Goal: Task Accomplishment & Management: Complete application form

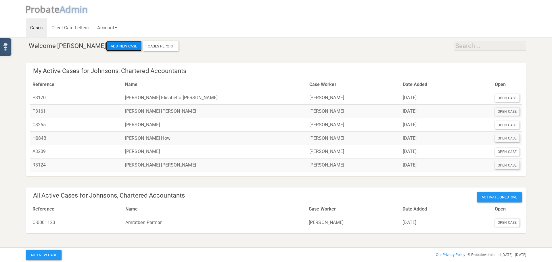
click at [115, 46] on button "Add New Case" at bounding box center [124, 46] width 36 height 10
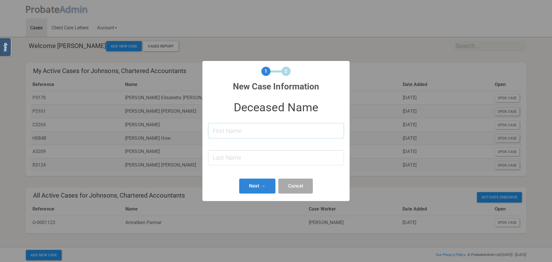
click at [259, 133] on input at bounding box center [276, 130] width 136 height 15
type input "[PERSON_NAME]"
type input "Htnson"
type input "[PERSON_NAME]"
type input "[PERSON_NAME] [PERSON_NAME]"
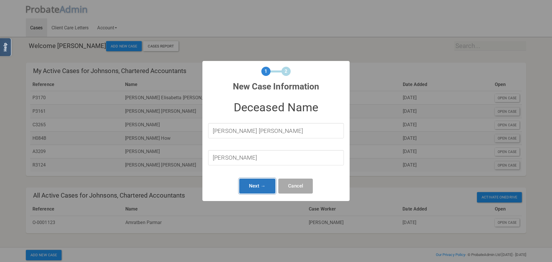
click at [248, 186] on button "Next →" at bounding box center [257, 186] width 36 height 15
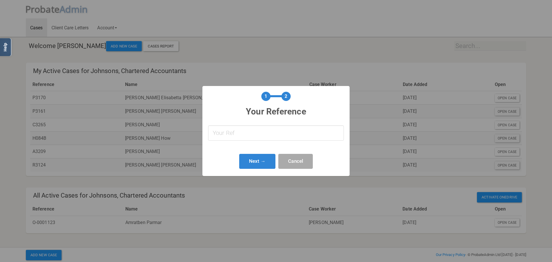
click at [237, 137] on input "text" at bounding box center [276, 132] width 136 height 15
click at [270, 140] on input "text" at bounding box center [276, 132] width 136 height 15
type input "O-0001135"
click at [260, 166] on button "Next →" at bounding box center [257, 161] width 36 height 15
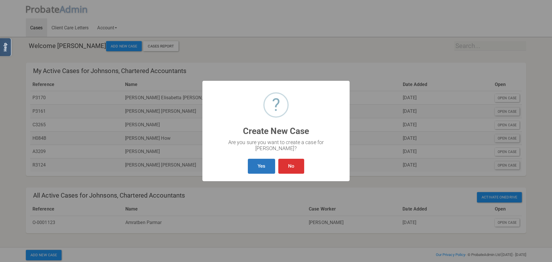
click at [260, 166] on button "Yes" at bounding box center [261, 166] width 27 height 15
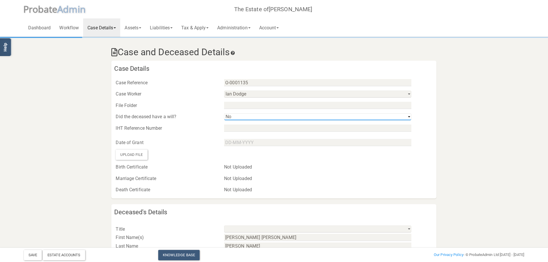
click at [245, 117] on select "Yes No" at bounding box center [317, 116] width 187 height 7
select select "string:Yes"
click at [224, 113] on select "Yes No" at bounding box center [317, 116] width 187 height 7
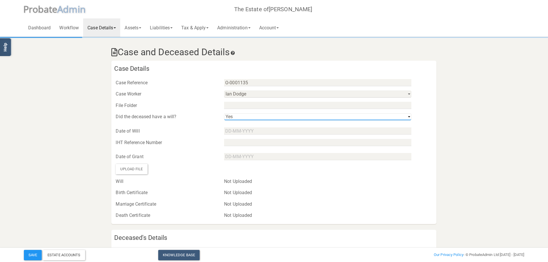
click at [248, 114] on select "Yes No" at bounding box center [317, 116] width 187 height 7
click at [177, 140] on div "IHT Reference Number" at bounding box center [165, 142] width 108 height 9
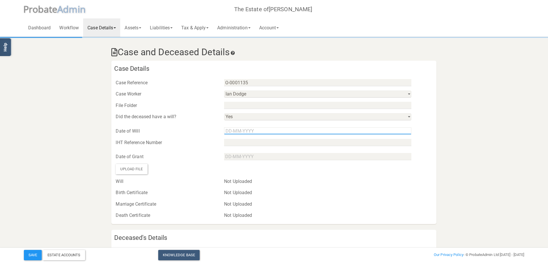
click at [233, 133] on input "text" at bounding box center [317, 130] width 187 height 7
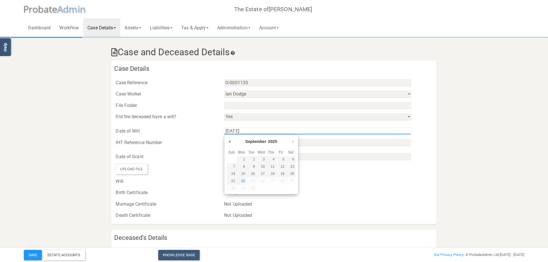
type input "[DATE]"
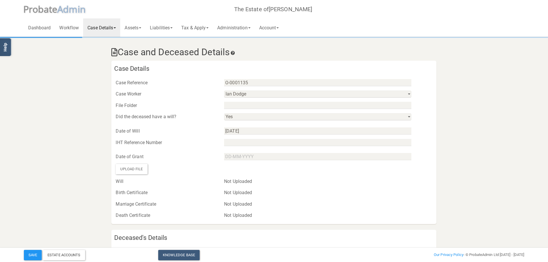
click at [251, 126] on div "Date of Will [DATE]" at bounding box center [273, 128] width 325 height 14
click at [252, 133] on input "[DATE]" at bounding box center [317, 130] width 187 height 7
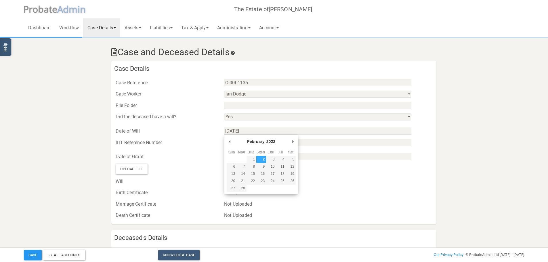
click at [133, 149] on div "Date of Grant" at bounding box center [273, 154] width 325 height 14
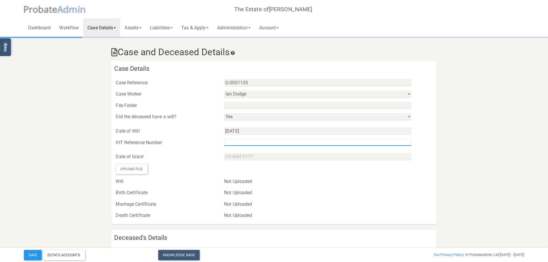
click at [281, 139] on input "text" at bounding box center [317, 142] width 187 height 7
type input "N/A"
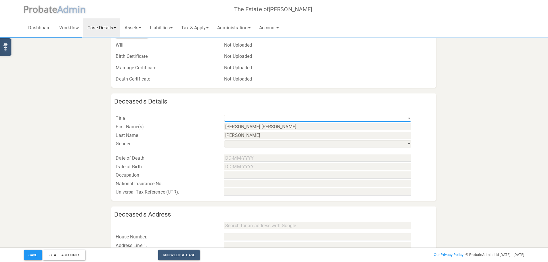
scroll to position [144, 0]
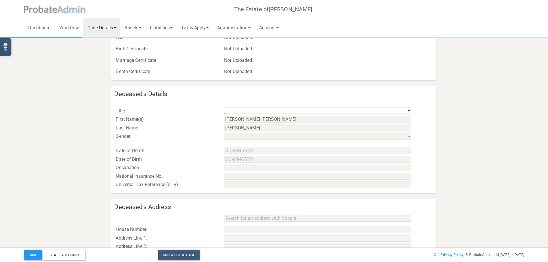
click at [258, 109] on select "Mr Mrs Miss Ms Dr [PERSON_NAME] [PERSON_NAME]" at bounding box center [317, 110] width 187 height 7
select select "string:Ms"
click at [224, 107] on select "Mr Mrs Miss Ms Dr [PERSON_NAME] [PERSON_NAME]" at bounding box center [317, 110] width 187 height 7
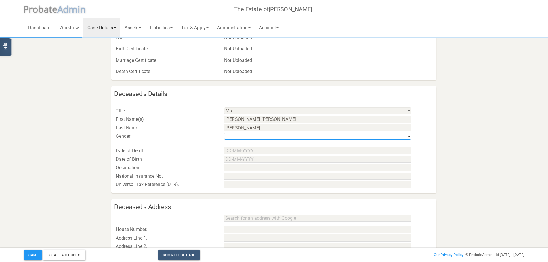
click at [243, 137] on select "his / him / he hers / her / she their / they / them" at bounding box center [317, 136] width 187 height 7
select select "string:f"
click at [224, 133] on select "his / him / he hers / her / she their / they / them" at bounding box center [317, 136] width 187 height 7
click at [242, 143] on div "Date of Death" at bounding box center [273, 148] width 325 height 14
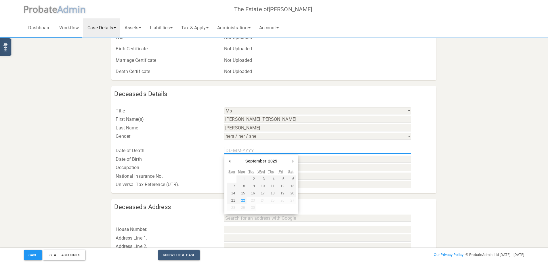
click at [227, 148] on input "Use the arrow keys to pick a date" at bounding box center [317, 150] width 187 height 7
type input "[DATE]"
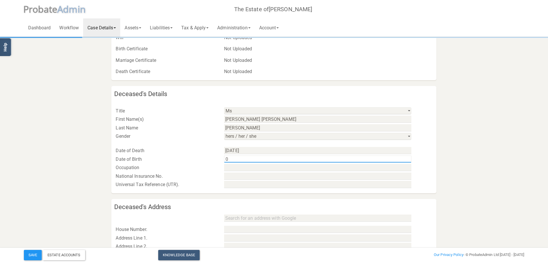
type input "0"
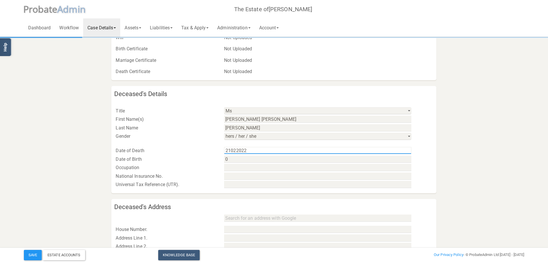
type input "[DATE]"
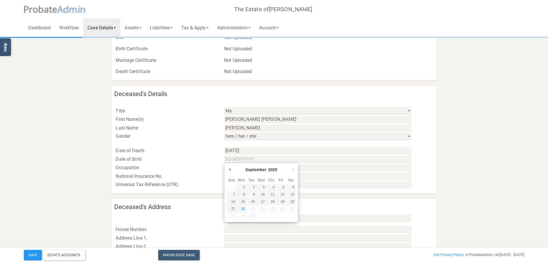
click at [191, 170] on div "Occupation" at bounding box center [165, 167] width 108 height 9
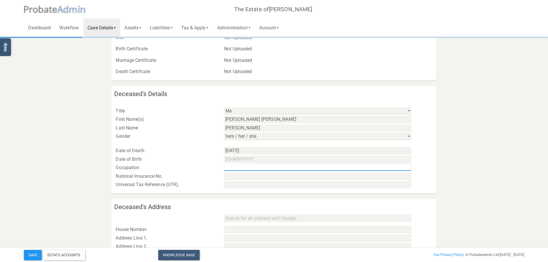
click at [259, 168] on input "text" at bounding box center [317, 167] width 187 height 7
type input "Project Manager"
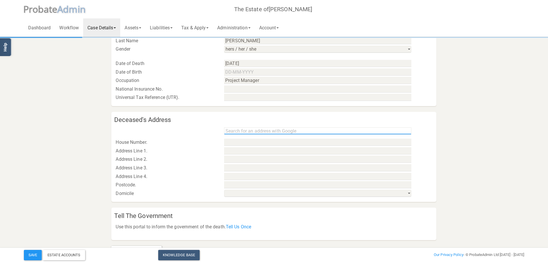
scroll to position [247, 0]
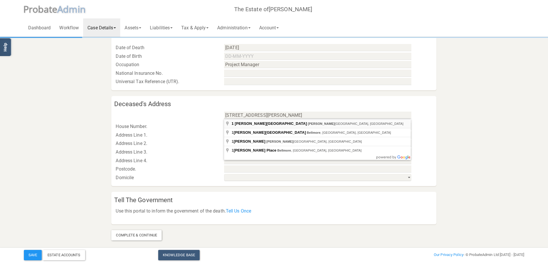
type input "[STREET_ADDRESS][PERSON_NAME][PERSON_NAME]"
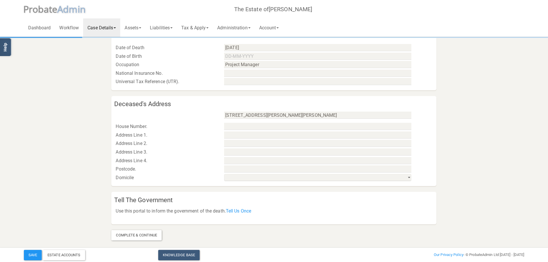
type input "1"
type input "[PERSON_NAME][GEOGRAPHIC_DATA]"
type input "Canterbury-Bankstown Council"
type input "[GEOGRAPHIC_DATA]"
type input "2192"
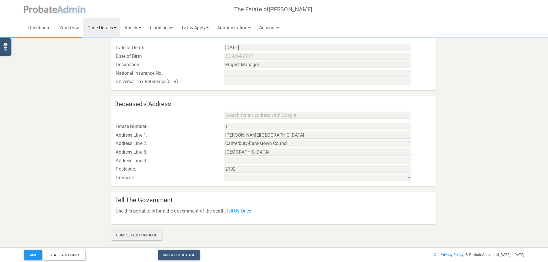
click at [147, 235] on div "Complete & Continue" at bounding box center [136, 235] width 50 height 10
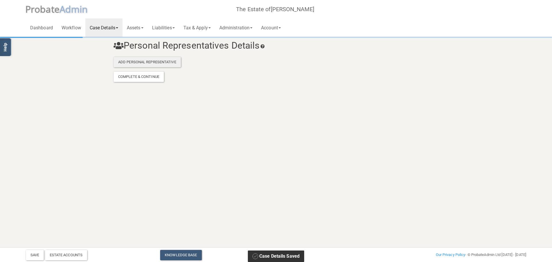
click at [169, 62] on div "Add Personal Representative" at bounding box center [147, 62] width 67 height 10
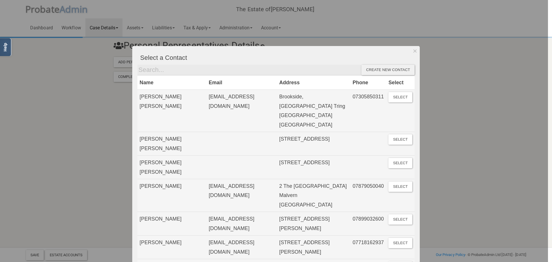
click at [387, 69] on div "Create new contact" at bounding box center [387, 70] width 53 height 10
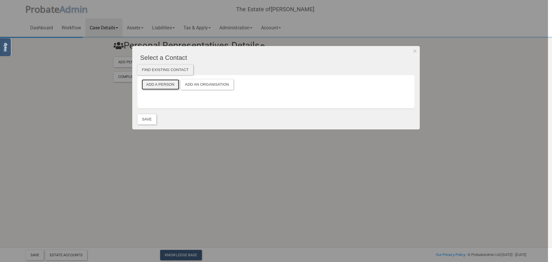
click at [158, 82] on button "Add a Person" at bounding box center [160, 84] width 37 height 10
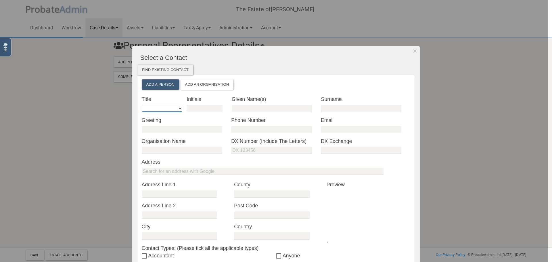
click at [165, 110] on select "Mr Mrs Miss Ms Dr [PERSON_NAME] [PERSON_NAME]" at bounding box center [162, 108] width 41 height 7
click at [146, 112] on div "* Title Mr Mrs Miss Ms Dr [PERSON_NAME] Other" at bounding box center [164, 105] width 45 height 21
click at [147, 110] on select "Mr Mrs Miss Ms Dr [PERSON_NAME] [PERSON_NAME]" at bounding box center [162, 108] width 41 height 7
select select "string:Ms"
click at [142, 105] on select "Mr Mrs Miss Ms Dr [PERSON_NAME] [PERSON_NAME]" at bounding box center [162, 108] width 41 height 7
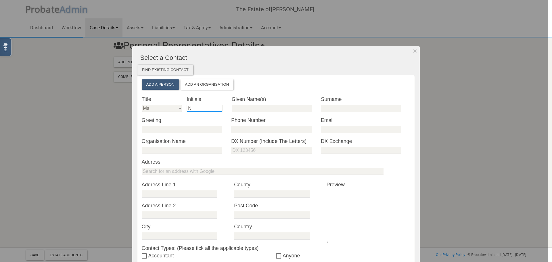
type input "N"
type input "[PERSON_NAME]"
click at [310, 130] on div at bounding box center [276, 129] width 90 height 8
click at [337, 128] on input "email" at bounding box center [361, 129] width 80 height 7
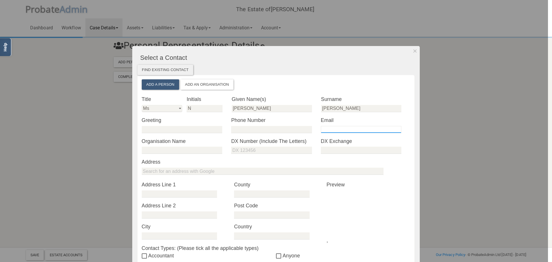
paste input "[PERSON_NAME] <[EMAIL_ADDRESS][DOMAIN_NAME]>"
type input "[EMAIL_ADDRESS][DOMAIN_NAME]"
click at [175, 166] on div "* Title Mr Mrs Miss Ms Dr [PERSON_NAME] Other * Initials N false * Given Name(s…" at bounding box center [276, 230] width 269 height 271
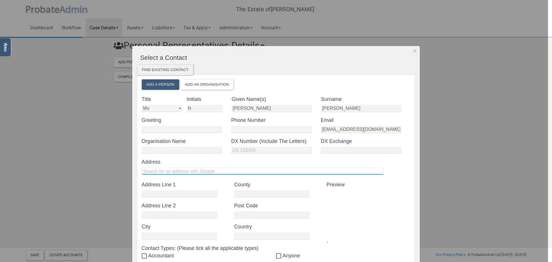
click at [175, 168] on input "text" at bounding box center [263, 171] width 242 height 7
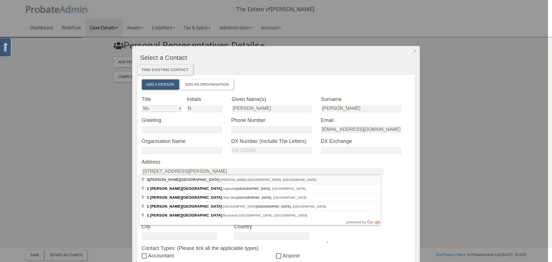
type input "[STREET_ADDRESS][PERSON_NAME][PERSON_NAME]"
type input "[STREET_ADDRESS][PERSON_NAME]"
type input "[PERSON_NAME]"
type input "Canterbury-Bankstown Council"
type input "2192"
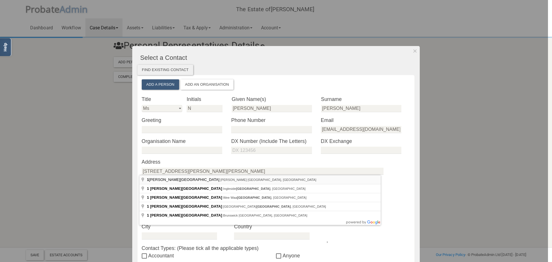
type input "[GEOGRAPHIC_DATA]"
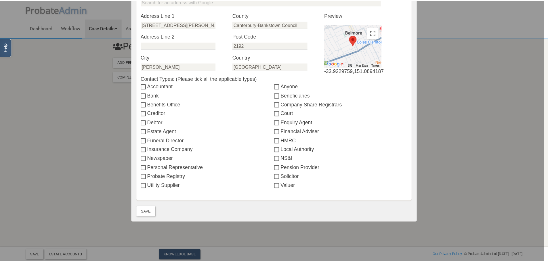
scroll to position [176, 0]
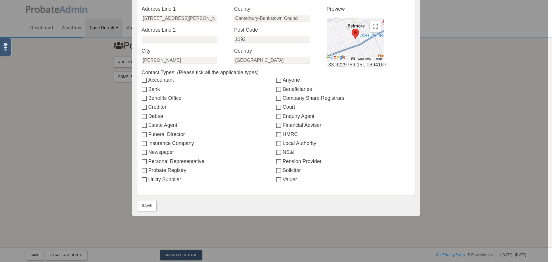
click at [296, 79] on label "Anyone" at bounding box center [343, 79] width 134 height 7
click at [283, 79] on input "Anyone" at bounding box center [279, 80] width 7 height 5
checkbox input "true"
click at [139, 205] on button "Save" at bounding box center [146, 205] width 19 height 10
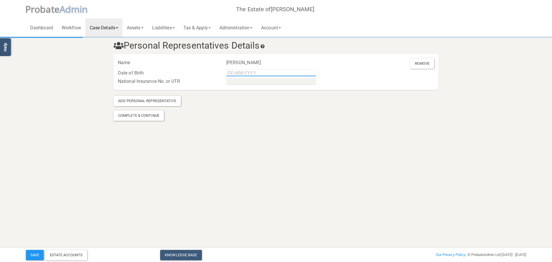
click at [241, 72] on input "text" at bounding box center [271, 72] width 90 height 7
type input "[DATE]"
click at [143, 116] on div "Complete & Continue" at bounding box center [139, 115] width 50 height 10
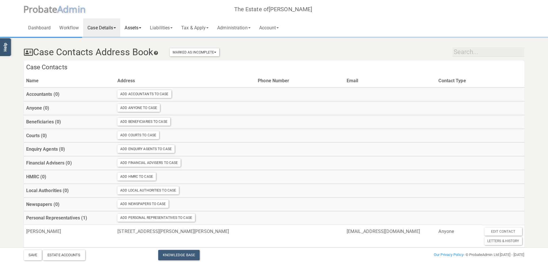
click at [128, 31] on link "Assets" at bounding box center [132, 27] width 25 height 18
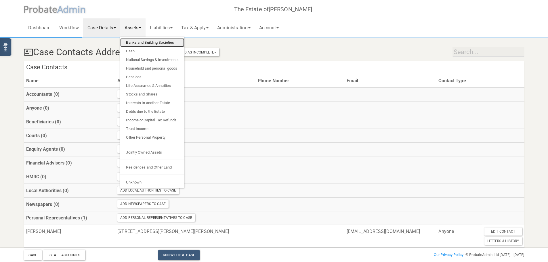
click at [150, 39] on link "Banks and Building Societies" at bounding box center [152, 42] width 64 height 9
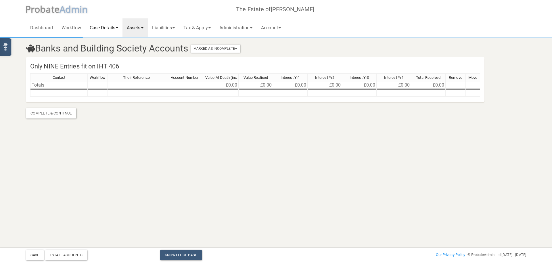
click at [104, 22] on link "Case Details" at bounding box center [103, 27] width 37 height 18
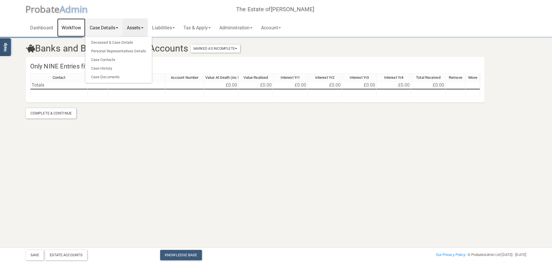
click at [78, 25] on link "Workflow" at bounding box center [71, 27] width 28 height 18
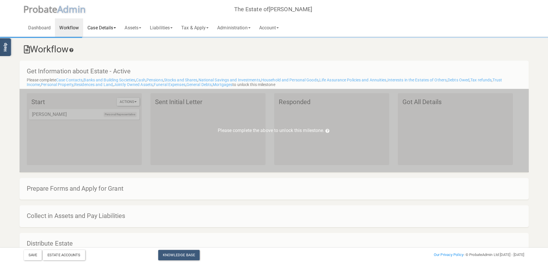
click at [105, 26] on link "Case Details" at bounding box center [101, 27] width 37 height 18
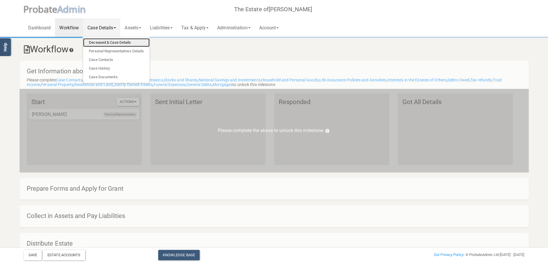
click at [111, 40] on link "Deceased & Case Details" at bounding box center [116, 42] width 66 height 9
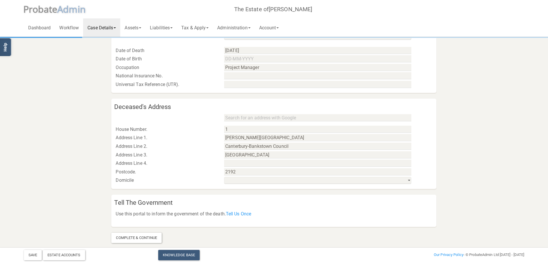
scroll to position [258, 0]
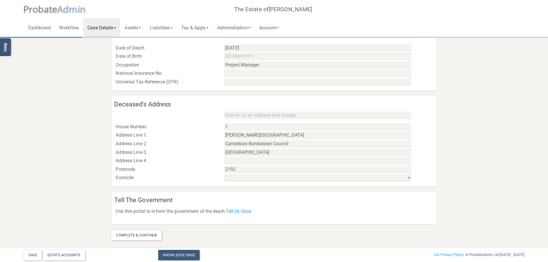
click at [102, 28] on link "Case Details" at bounding box center [101, 27] width 37 height 18
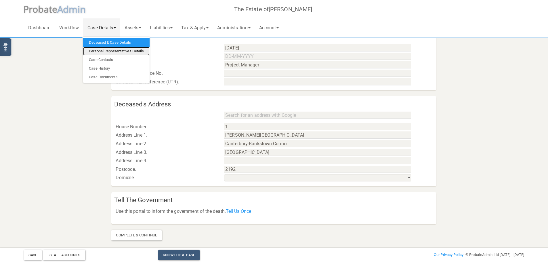
click at [101, 50] on link "Personal Representatives Details" at bounding box center [116, 51] width 66 height 9
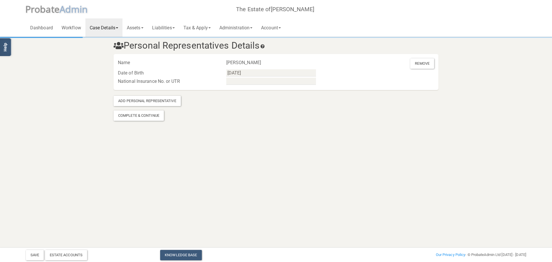
click at [101, 28] on link "Case Details" at bounding box center [103, 27] width 37 height 18
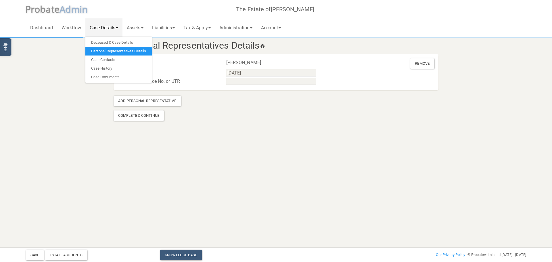
click at [88, 153] on html "</div></div> Help Toggle navigation P robate A dmin The Estate of [PERSON_NAME]…" at bounding box center [276, 131] width 552 height 262
click at [241, 154] on html "</div></div> Help Toggle navigation P robate A dmin The Estate of [PERSON_NAME]…" at bounding box center [276, 131] width 552 height 262
click at [108, 23] on link "Case Details" at bounding box center [103, 27] width 37 height 18
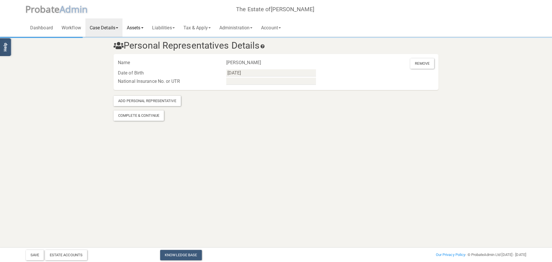
click at [131, 28] on link "Assets" at bounding box center [134, 27] width 25 height 18
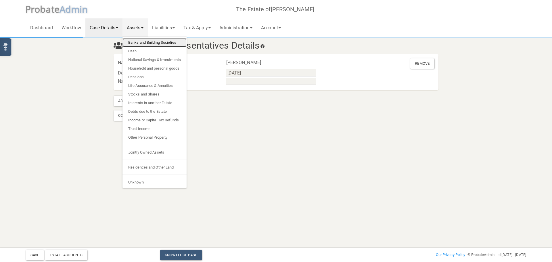
click at [160, 42] on link "Banks and Building Societies" at bounding box center [154, 42] width 64 height 9
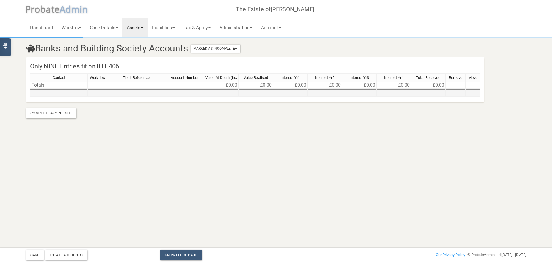
click at [30, 96] on div "Contact Workflow Their Reference Account Number Value At Death (inc Interest) V…" at bounding box center [30, 84] width 0 height 23
click at [47, 94] on td at bounding box center [58, 93] width 57 height 7
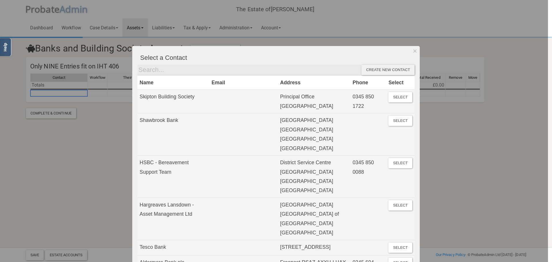
click at [98, 150] on div at bounding box center [274, 131] width 548 height 262
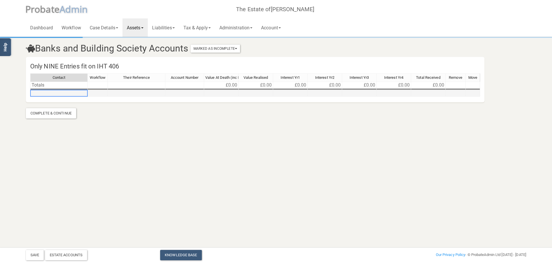
click at [58, 91] on td at bounding box center [58, 93] width 57 height 7
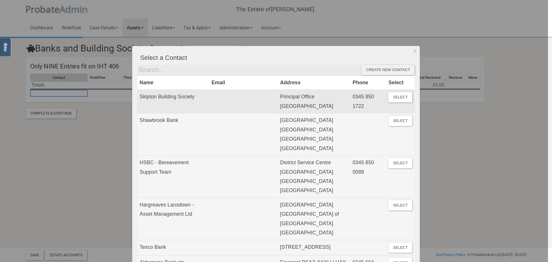
scroll to position [29, 0]
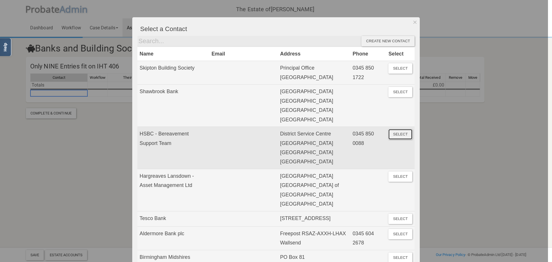
click at [395, 135] on button "Select" at bounding box center [400, 134] width 24 height 10
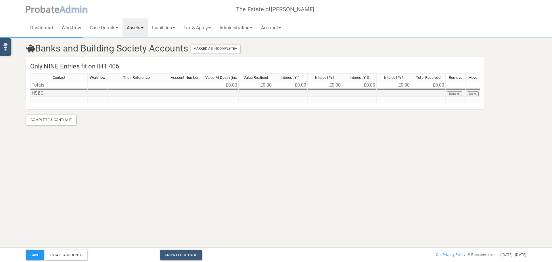
click at [108, 93] on td at bounding box center [136, 93] width 57 height 7
click at [131, 95] on td at bounding box center [136, 93] width 57 height 7
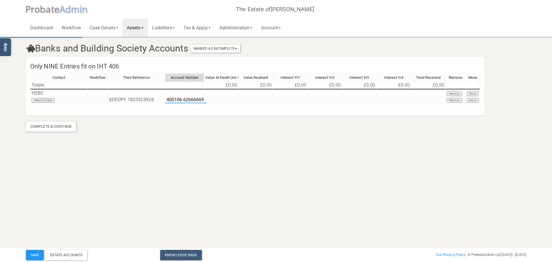
scroll to position [0, 0]
type textarea "400106 62666669"
click at [188, 100] on textarea "400106 62666669" at bounding box center [186, 99] width 43 height 7
click at [191, 100] on td "400106 62666669" at bounding box center [184, 100] width 39 height 7
click at [193, 100] on td "400106 62666669" at bounding box center [184, 100] width 39 height 7
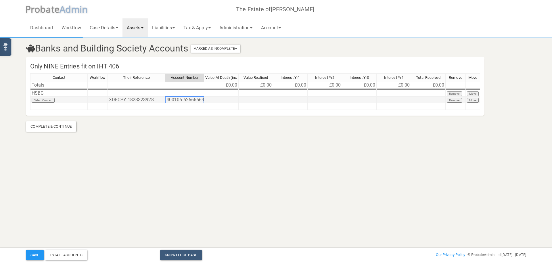
click at [193, 100] on td "400106 62666669" at bounding box center [184, 100] width 39 height 7
drag, startPoint x: 190, startPoint y: 99, endPoint x: 201, endPoint y: 100, distance: 11.2
click at [201, 100] on textarea "400106 62666669" at bounding box center [186, 99] width 43 height 7
click at [30, 96] on div "Contact Workflow Their Reference Account Number Value At Death (inc Interest) V…" at bounding box center [30, 91] width 0 height 37
type textarea "0"
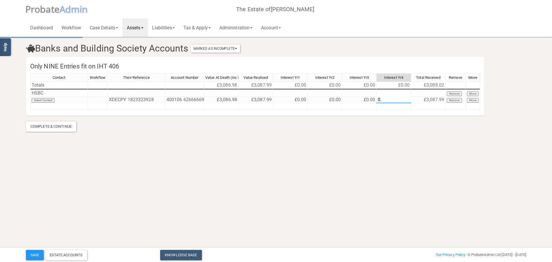
type textarea "0"
type textarea "0.03"
click at [48, 108] on td at bounding box center [58, 106] width 57 height 7
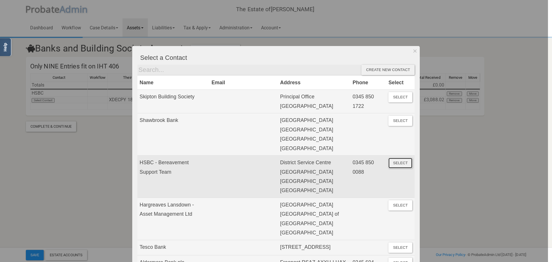
click at [409, 165] on button "Select" at bounding box center [400, 163] width 24 height 10
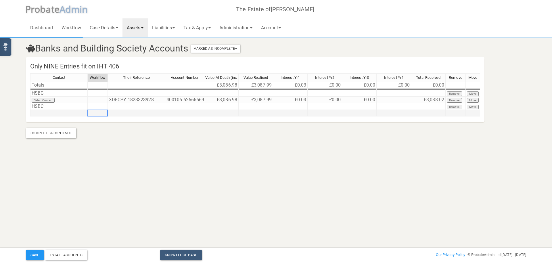
click at [105, 111] on td at bounding box center [98, 113] width 20 height 7
click at [124, 106] on td at bounding box center [136, 106] width 57 height 7
click at [124, 102] on td "XDECPY 1823323928" at bounding box center [136, 100] width 57 height 7
click at [125, 101] on td "XDECPY 1823323928" at bounding box center [136, 100] width 57 height 7
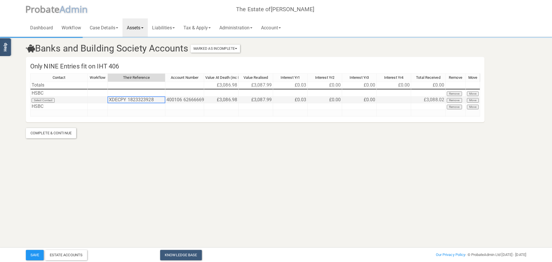
click at [125, 101] on td "XDECPY 1823323928" at bounding box center [136, 100] width 57 height 7
type textarea "XDECPY 1823323928"
drag, startPoint x: 157, startPoint y: 99, endPoint x: 95, endPoint y: 95, distance: 61.9
click at [95, 95] on div "Contact Workflow Their Reference Account Number Value At Death (inc Interest) V…" at bounding box center [255, 97] width 450 height 48
click at [115, 106] on td at bounding box center [136, 106] width 57 height 7
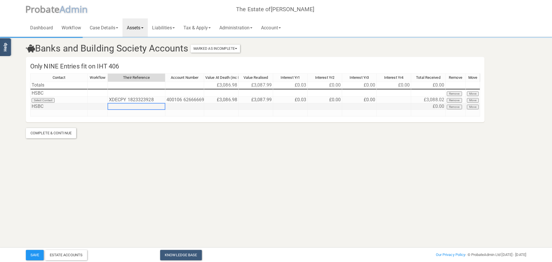
paste textarea "XDECPY 1823323928"
type textarea "XDECPY 1823323928"
type textarea "400602 32148102"
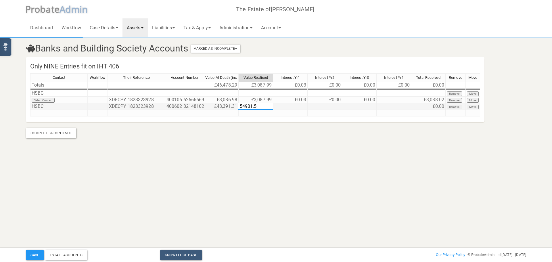
type textarea "54901.58"
click at [47, 117] on div "Contact Workflow Their Reference Account Number Value At Death (inc Interest) V…" at bounding box center [255, 97] width 450 height 48
click at [49, 110] on td at bounding box center [58, 113] width 57 height 7
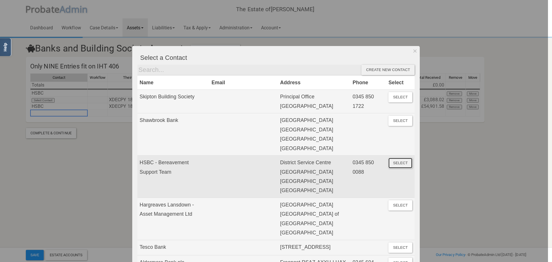
click at [395, 164] on button "Select" at bounding box center [400, 163] width 24 height 10
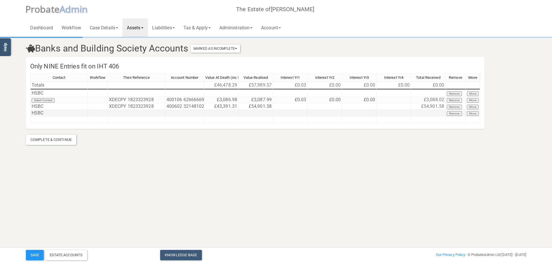
click at [123, 115] on td at bounding box center [136, 113] width 57 height 7
paste textarea "XDECPY 1823323928"
type textarea "XDECPY 1823323928"
type textarea "400602 24279840"
click at [252, 112] on td at bounding box center [256, 113] width 34 height 7
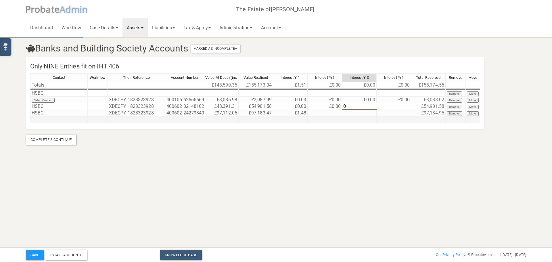
type textarea "0"
click at [55, 135] on div "Complete & Continue" at bounding box center [51, 140] width 50 height 10
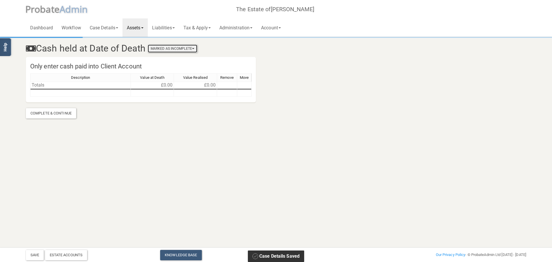
click at [190, 47] on button "Marked As Incomplete" at bounding box center [172, 49] width 49 height 8
click at [188, 64] on link "Mark As Complete" at bounding box center [174, 67] width 46 height 9
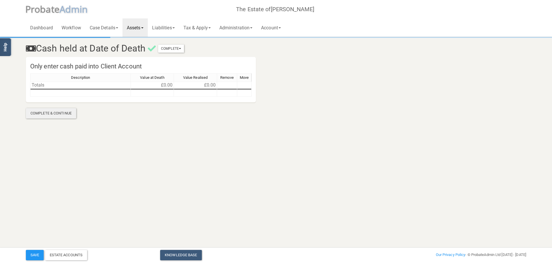
click at [67, 114] on div "Complete & Continue" at bounding box center [51, 113] width 50 height 10
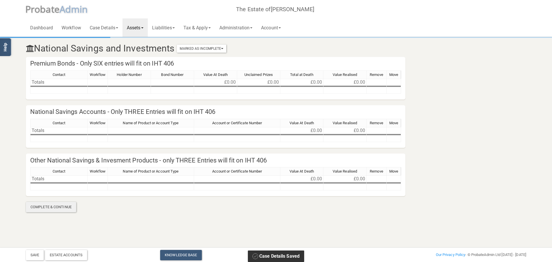
click at [52, 206] on div "Complete & Continue" at bounding box center [51, 207] width 50 height 10
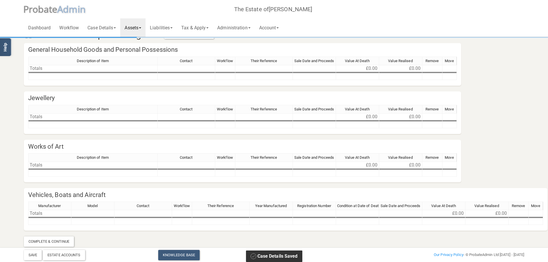
scroll to position [20, 0]
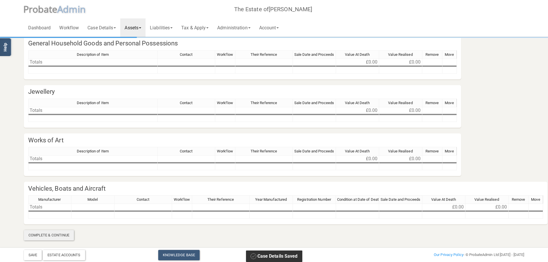
click at [51, 231] on div "Complete & Continue" at bounding box center [49, 235] width 50 height 10
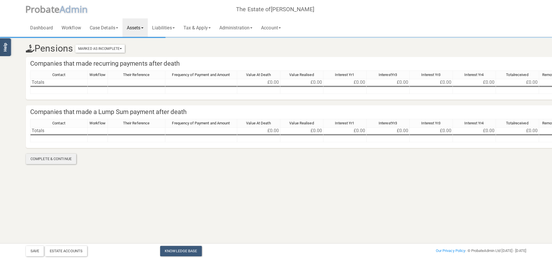
click at [51, 156] on div "Complete & Continue" at bounding box center [51, 159] width 50 height 10
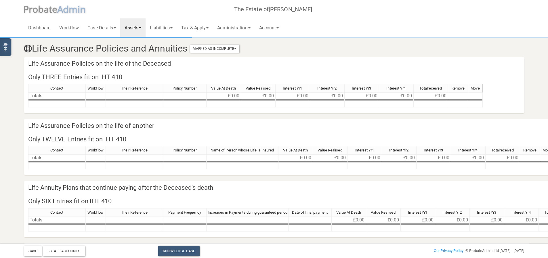
scroll to position [79, 0]
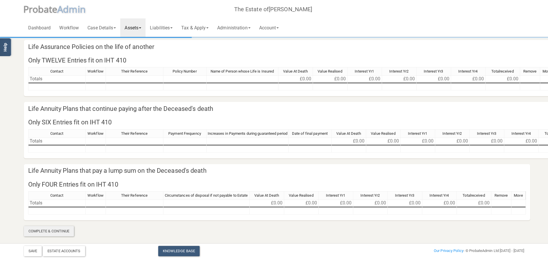
click at [62, 226] on div "Complete & Continue" at bounding box center [49, 231] width 50 height 10
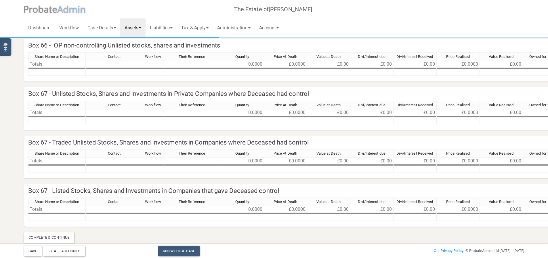
scroll to position [231, 0]
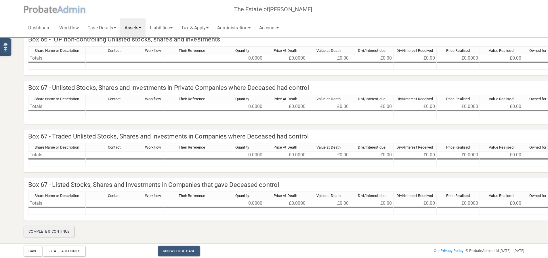
click at [60, 231] on div "Complete & Continue" at bounding box center [49, 231] width 50 height 10
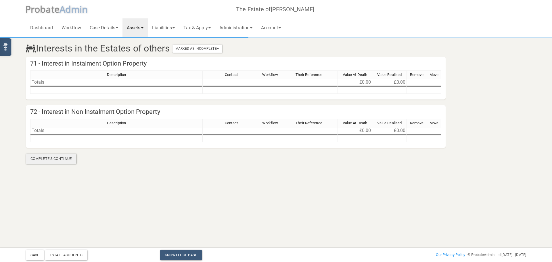
click at [64, 161] on div "Complete & Continue" at bounding box center [51, 159] width 50 height 10
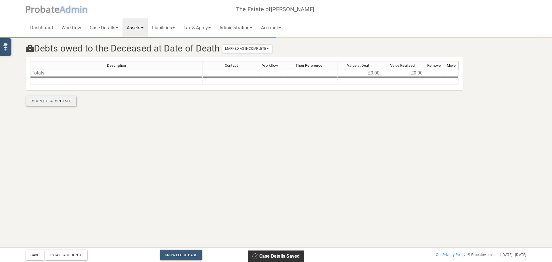
click at [64, 103] on div "Complete & Continue" at bounding box center [51, 101] width 50 height 10
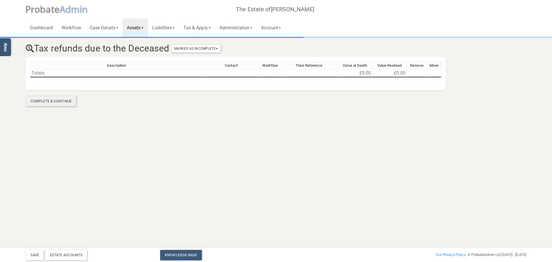
click at [65, 103] on div "Complete & Continue" at bounding box center [51, 101] width 50 height 10
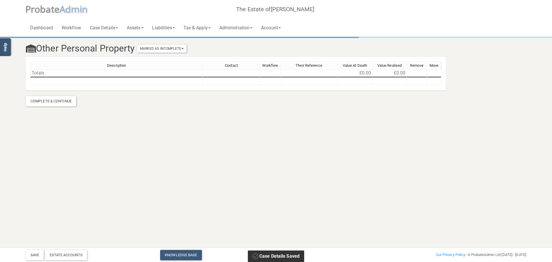
click at [65, 103] on div "Complete & Continue" at bounding box center [51, 101] width 50 height 10
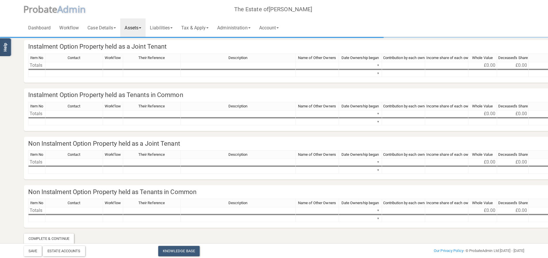
scroll to position [24, 0]
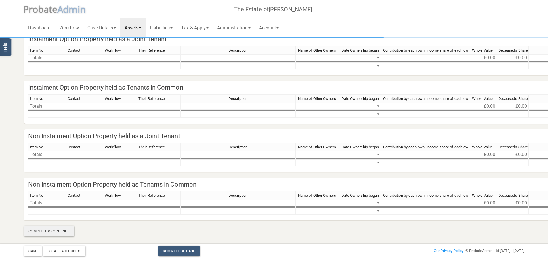
click at [60, 231] on div "Complete & Continue" at bounding box center [49, 231] width 50 height 10
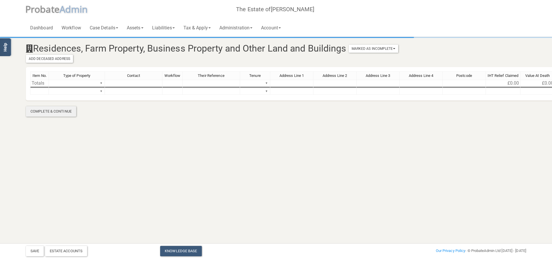
click at [56, 115] on div "Complete & Continue" at bounding box center [51, 111] width 50 height 10
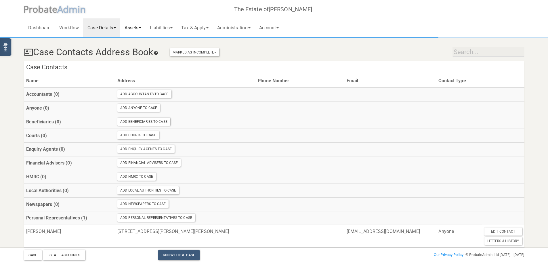
click at [138, 27] on link "Assets" at bounding box center [132, 27] width 25 height 18
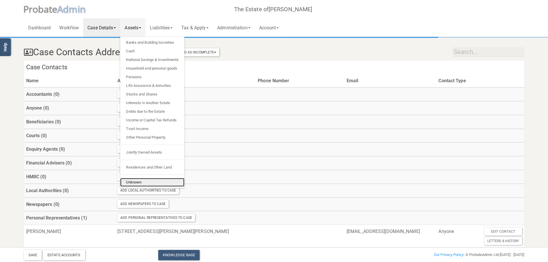
click at [138, 178] on link "Unknown" at bounding box center [152, 182] width 64 height 9
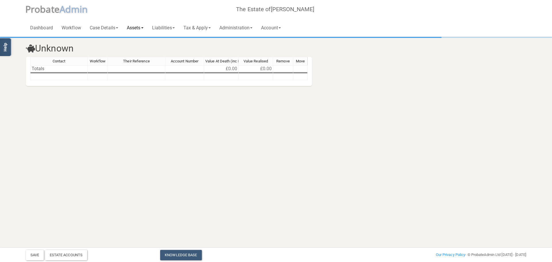
click at [139, 27] on link "Assets" at bounding box center [134, 27] width 25 height 18
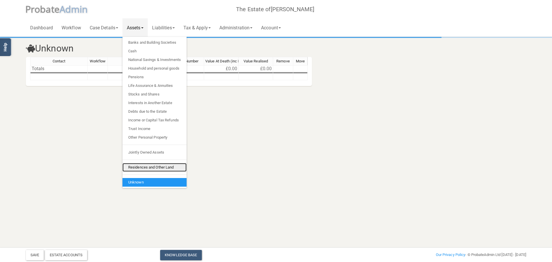
click at [145, 170] on link "Residences and Other Land" at bounding box center [154, 167] width 64 height 9
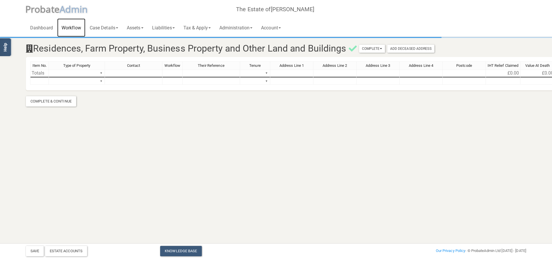
click at [77, 30] on link "Workflow" at bounding box center [71, 27] width 28 height 18
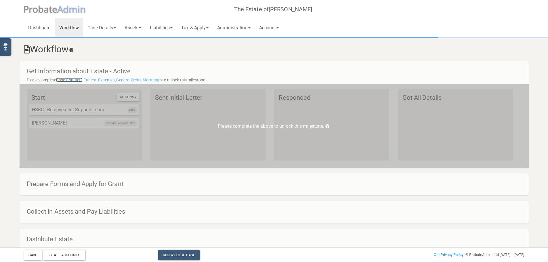
click at [70, 82] on link "Case Contacts" at bounding box center [69, 80] width 26 height 5
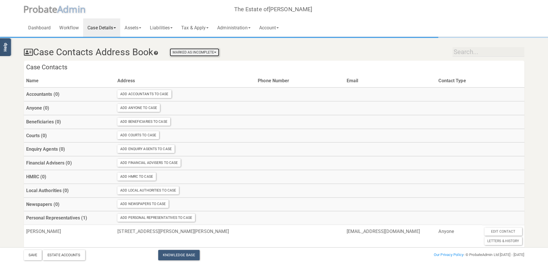
click at [208, 51] on button "Marked As Incomplete" at bounding box center [194, 52] width 49 height 8
click at [199, 68] on link "Mark As Complete" at bounding box center [196, 70] width 46 height 9
click at [93, 25] on link "Case Details" at bounding box center [101, 27] width 37 height 18
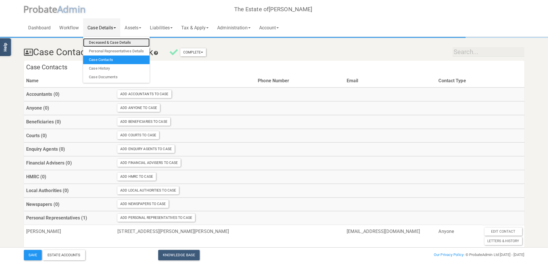
click at [101, 42] on link "Deceased & Case Details" at bounding box center [116, 42] width 66 height 9
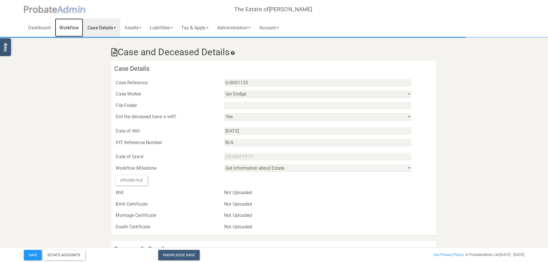
click at [69, 30] on link "Workflow" at bounding box center [69, 27] width 28 height 18
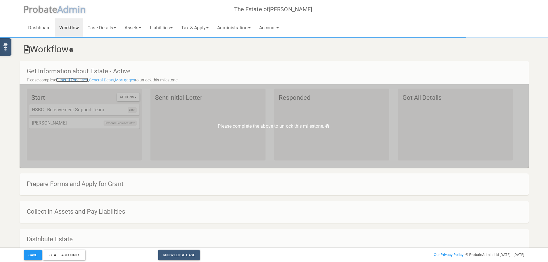
click at [76, 79] on link "Funeral Expenses" at bounding box center [72, 80] width 32 height 5
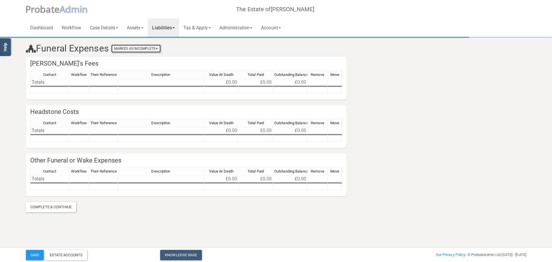
click at [153, 46] on button "Marked As Incomplete" at bounding box center [135, 49] width 49 height 8
click at [141, 68] on link "Mark As Complete" at bounding box center [138, 67] width 46 height 9
click at [74, 28] on link "Workflow" at bounding box center [71, 27] width 28 height 18
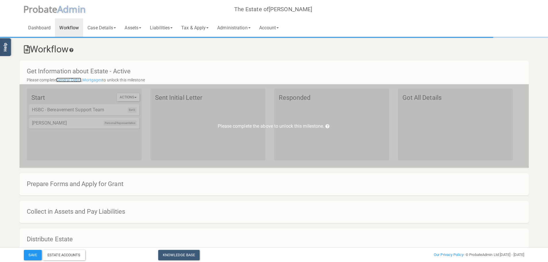
click at [70, 80] on link "General Debts" at bounding box center [68, 80] width 25 height 5
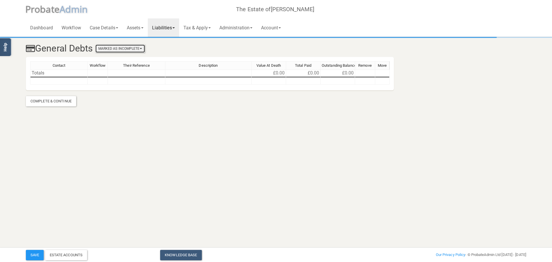
click at [143, 50] on button "Marked As Incomplete" at bounding box center [119, 49] width 49 height 8
click at [133, 68] on link "Mark As Complete" at bounding box center [122, 67] width 46 height 9
click at [75, 24] on link "Workflow" at bounding box center [71, 27] width 28 height 18
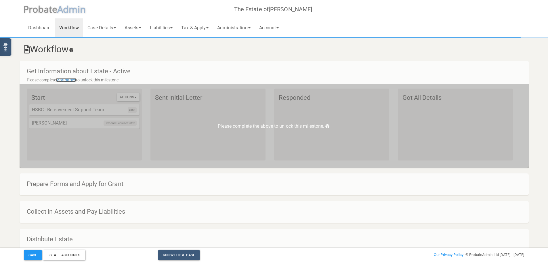
click at [73, 81] on link "Mortgages" at bounding box center [66, 80] width 20 height 5
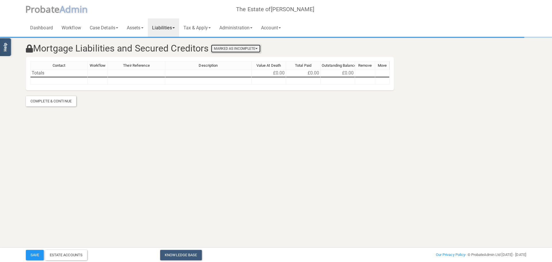
click at [235, 49] on button "Marked As Incomplete" at bounding box center [235, 49] width 49 height 8
click at [242, 68] on link "Mark As Complete" at bounding box center [237, 67] width 46 height 9
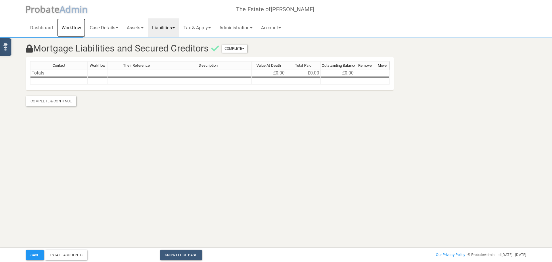
click at [76, 31] on link "Workflow" at bounding box center [71, 27] width 28 height 18
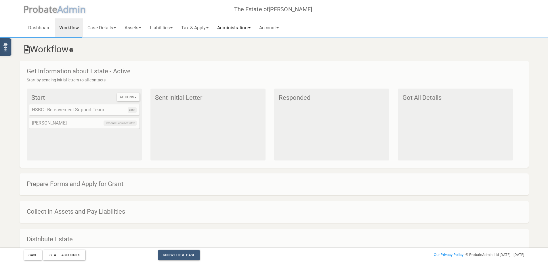
click at [246, 26] on link "Administration" at bounding box center [234, 27] width 42 height 18
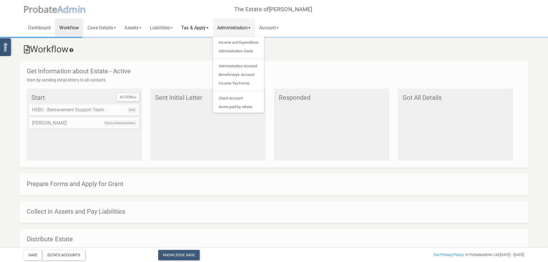
click at [204, 30] on link "Tax & Apply" at bounding box center [195, 27] width 36 height 18
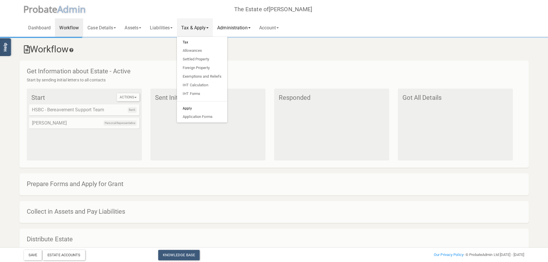
click at [247, 24] on link "Administration" at bounding box center [234, 27] width 42 height 18
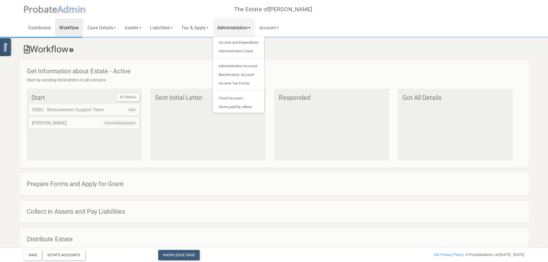
click at [168, 110] on div "Sent Initial Letter" at bounding box center [207, 125] width 115 height 72
click at [177, 100] on h4 "Sent Initial Letter" at bounding box center [209, 97] width 108 height 7
click at [173, 136] on div "Sent Initial Letter" at bounding box center [207, 125] width 115 height 72
click at [161, 129] on div "Sent Initial Letter" at bounding box center [207, 125] width 115 height 72
click at [115, 115] on div "Bank HSBC - Bereavement Support Team" at bounding box center [84, 109] width 110 height 11
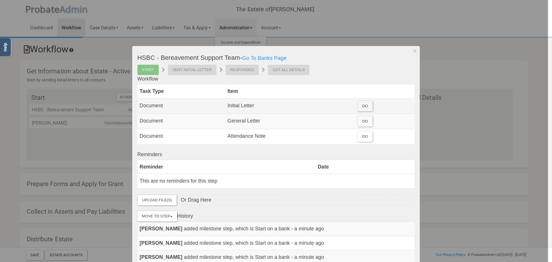
click at [361, 110] on div "Do" at bounding box center [365, 106] width 15 height 10
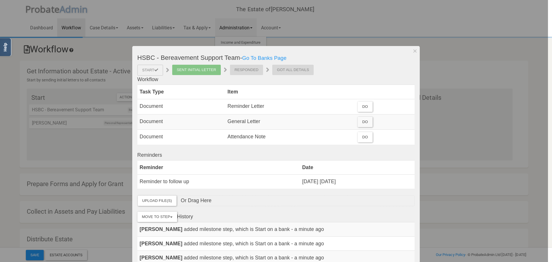
click at [360, 27] on div at bounding box center [274, 131] width 548 height 262
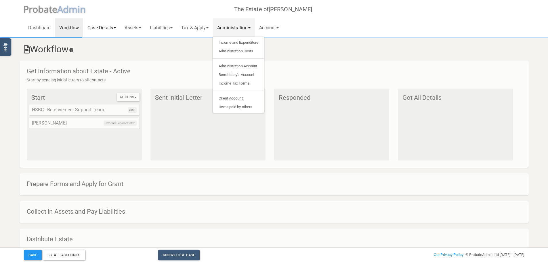
click at [114, 32] on link "Case Details" at bounding box center [101, 27] width 37 height 18
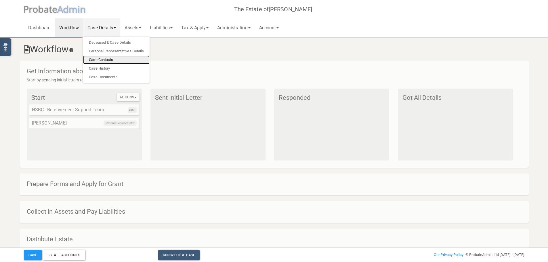
click at [96, 59] on link "Case Contacts" at bounding box center [116, 59] width 66 height 9
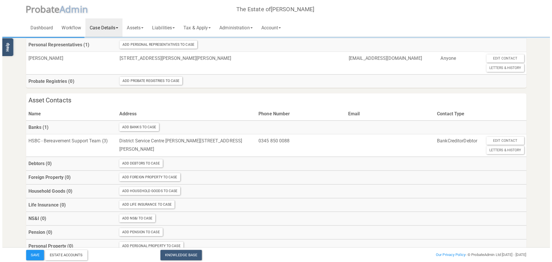
scroll to position [201, 0]
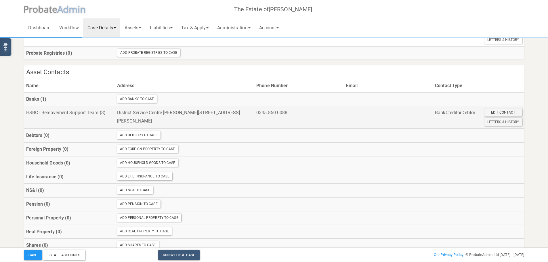
click at [507, 112] on div "Edit Contact" at bounding box center [503, 112] width 38 height 8
drag, startPoint x: 116, startPoint y: 111, endPoint x: 231, endPoint y: 125, distance: 116.1
click at [231, 125] on td "District Service Centre [PERSON_NAME][STREET_ADDRESS][PERSON_NAME]" at bounding box center [184, 117] width 139 height 23
click at [512, 113] on div "Edit Contact" at bounding box center [503, 112] width 38 height 8
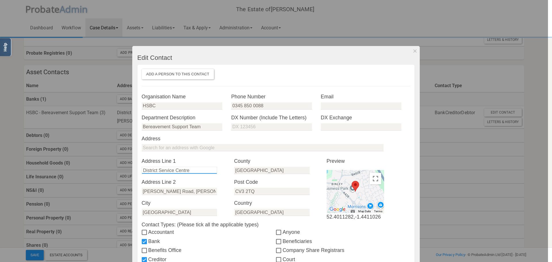
drag, startPoint x: 193, startPoint y: 170, endPoint x: 139, endPoint y: 170, distance: 53.5
click at [142, 170] on input "District Service Centre" at bounding box center [179, 170] width 75 height 7
type input "Abbey View"
type input "Penfold Drive"
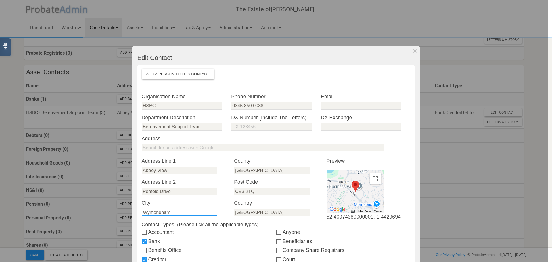
type input "Wymondham"
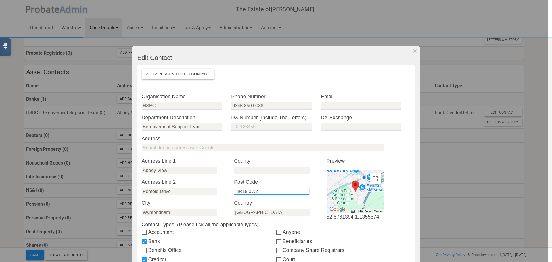
type input "NR18 0WZ"
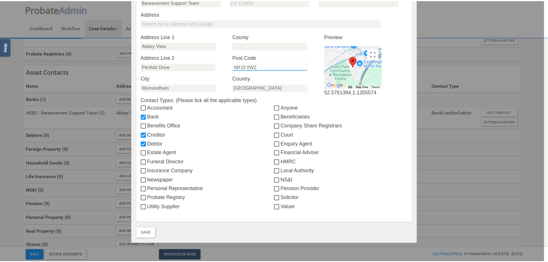
scroll to position [152, 0]
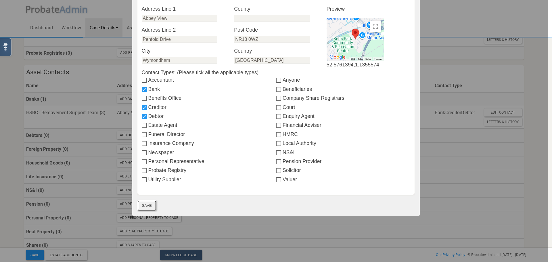
click at [142, 206] on button "Save" at bounding box center [146, 205] width 19 height 10
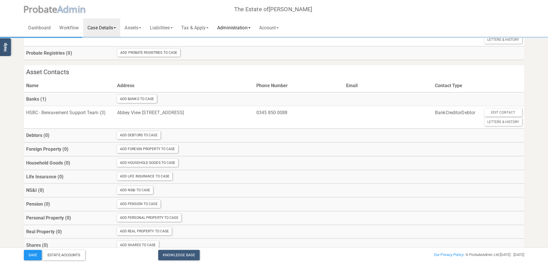
click at [234, 23] on link "Administration" at bounding box center [234, 27] width 42 height 18
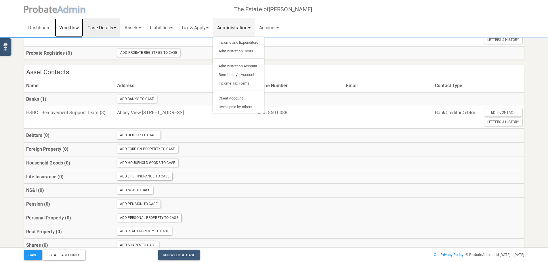
click at [68, 28] on link "Workflow" at bounding box center [69, 27] width 28 height 18
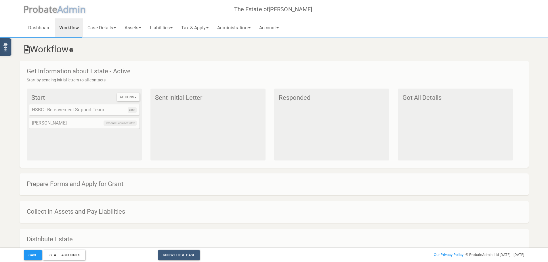
click at [119, 111] on div "Bank HSBC - Bereavement Support Team" at bounding box center [84, 109] width 110 height 11
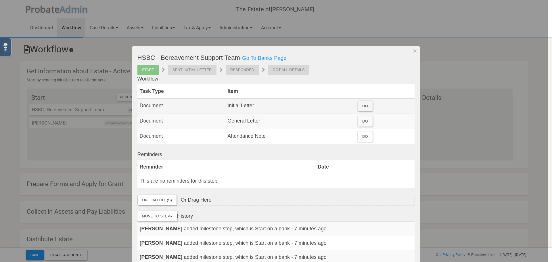
click at [359, 102] on div "Do" at bounding box center [365, 106] width 15 height 10
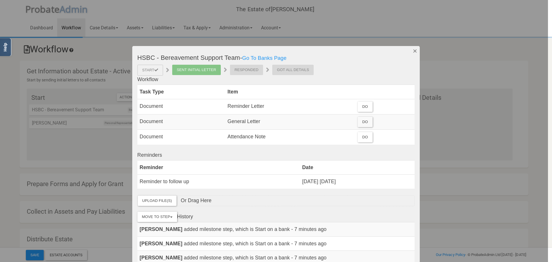
click at [411, 52] on button "Dismiss" at bounding box center [414, 51] width 9 height 10
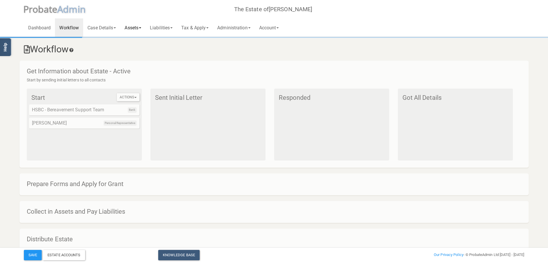
click at [129, 30] on link "Assets" at bounding box center [132, 27] width 25 height 18
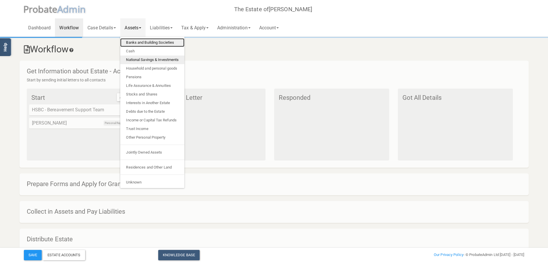
drag, startPoint x: 131, startPoint y: 41, endPoint x: 162, endPoint y: 55, distance: 34.7
click at [131, 41] on link "Banks and Building Societies" at bounding box center [152, 42] width 64 height 9
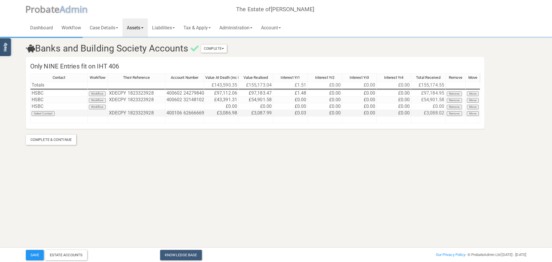
click at [291, 112] on td "£0.03" at bounding box center [290, 113] width 34 height 7
type textarea "0"
click at [289, 112] on td "£0.07" at bounding box center [290, 113] width 34 height 7
click at [299, 113] on td "£0.33" at bounding box center [290, 113] width 34 height 7
type textarea "0.3"
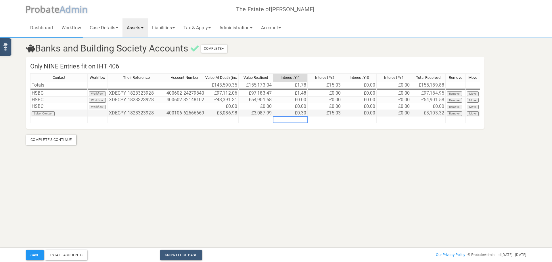
click at [367, 110] on td "£0.00" at bounding box center [359, 113] width 34 height 7
drag, startPoint x: 330, startPoint y: 110, endPoint x: 338, endPoint y: 126, distance: 18.4
click at [330, 110] on td "£15.03" at bounding box center [325, 113] width 34 height 7
click at [264, 27] on link "Account" at bounding box center [271, 27] width 28 height 18
click at [254, 24] on link "Administration" at bounding box center [236, 27] width 42 height 18
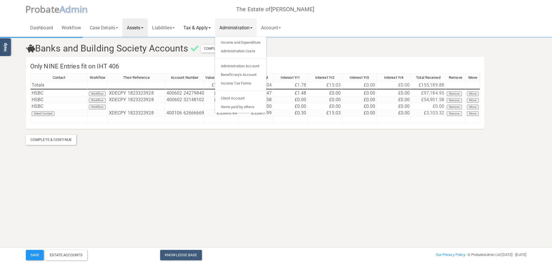
click at [207, 28] on link "Tax & Apply" at bounding box center [197, 27] width 36 height 18
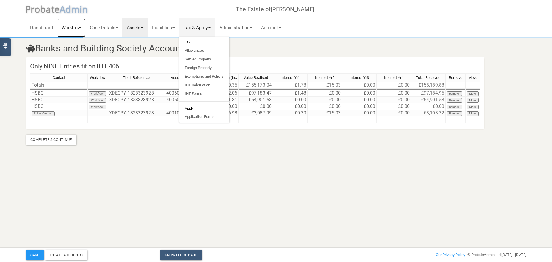
click at [73, 30] on link "Workflow" at bounding box center [71, 27] width 28 height 18
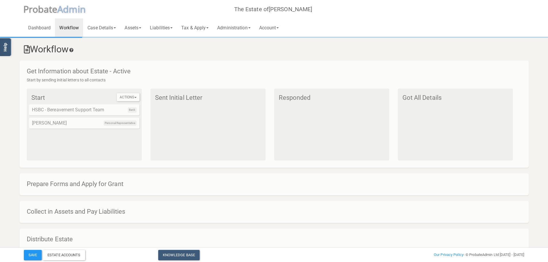
click at [117, 111] on div "Bank HSBC - Bereavement Support Team" at bounding box center [84, 109] width 110 height 11
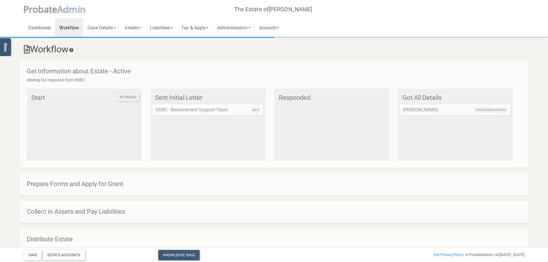
click at [134, 100] on button "Actions" at bounding box center [128, 97] width 23 height 8
click at [217, 134] on div "Sent Initial Letter Bank HSBC - Bereavement Support Team" at bounding box center [207, 125] width 115 height 72
click at [294, 127] on div "Responded" at bounding box center [331, 125] width 115 height 72
click at [299, 115] on div "Responded" at bounding box center [331, 125] width 115 height 72
click at [235, 30] on link "Administration" at bounding box center [234, 27] width 42 height 18
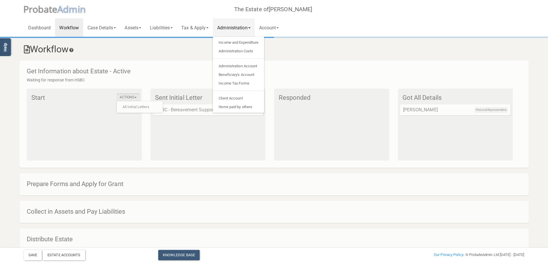
click at [196, 52] on h3 "Workflow" at bounding box center [274, 49] width 500 height 10
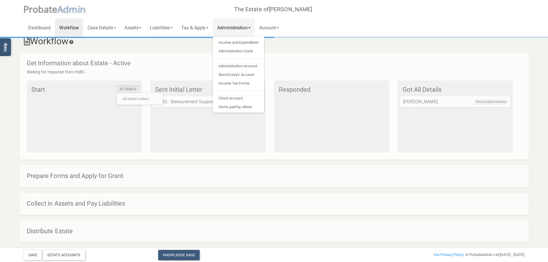
scroll to position [16, 0]
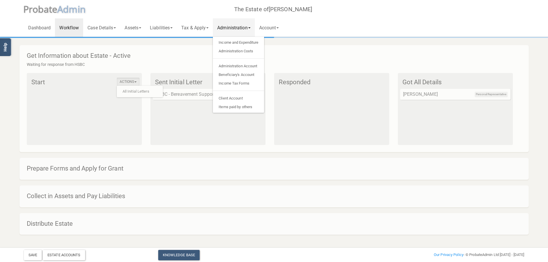
click at [133, 197] on h4 "Collect in Assets and Pay Liabilities" at bounding box center [277, 196] width 500 height 7
click at [68, 224] on h4 "Distribute Estate" at bounding box center [277, 223] width 500 height 7
click at [84, 191] on div "Collect in Assets and Pay Liabilities" at bounding box center [274, 196] width 509 height 22
click at [89, 165] on h4 "Prepare Forms and Apply for Grant" at bounding box center [277, 168] width 500 height 7
click at [125, 113] on div "Actions All Initial Letters Start" at bounding box center [84, 109] width 115 height 72
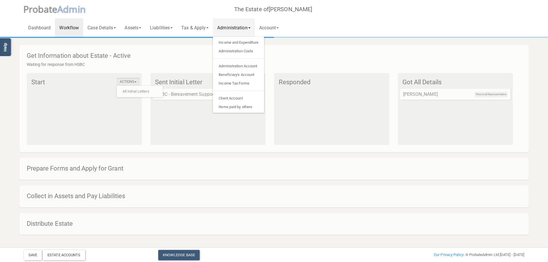
click at [246, 31] on link "Administration" at bounding box center [234, 27] width 42 height 18
click at [196, 31] on link "Tax & Apply" at bounding box center [195, 27] width 36 height 18
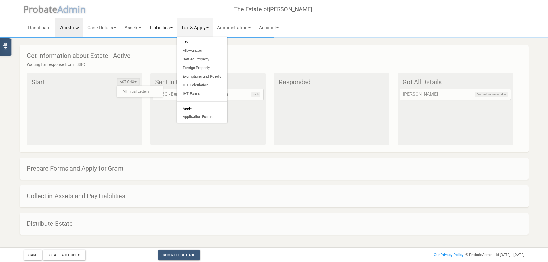
click at [155, 26] on link "Liabilities" at bounding box center [160, 27] width 31 height 18
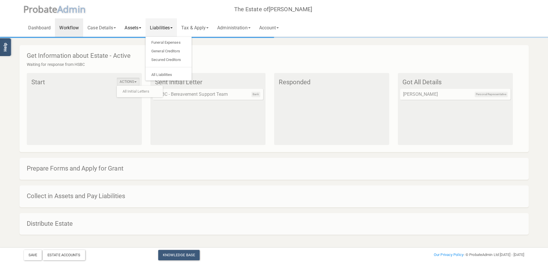
click at [141, 25] on link "Assets" at bounding box center [132, 27] width 25 height 18
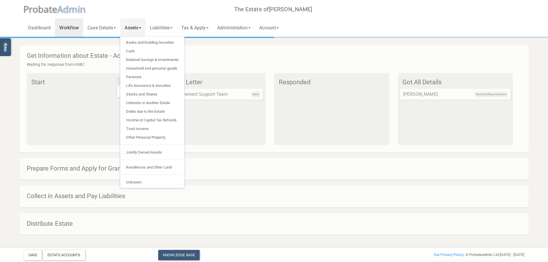
click at [256, 141] on div "Sent Initial Letter Bank HSBC - Bereavement Support Team" at bounding box center [207, 109] width 115 height 72
click at [259, 114] on div "Sent Initial Letter Bank HSBC - Bereavement Support Team" at bounding box center [207, 109] width 115 height 72
click at [141, 28] on link "Assets" at bounding box center [132, 27] width 25 height 18
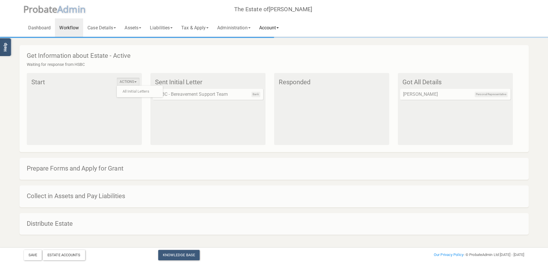
click at [271, 31] on link "Account" at bounding box center [269, 27] width 28 height 18
click at [239, 28] on link "Administration" at bounding box center [234, 27] width 42 height 18
click at [202, 140] on div "Sent Initial Letter Bank HSBC - Bereavement Support Team" at bounding box center [207, 109] width 115 height 72
click at [218, 13] on div "Dashboard Workflow Case Details Deceased & Case Details Personal Representative…" at bounding box center [274, 18] width 500 height 37
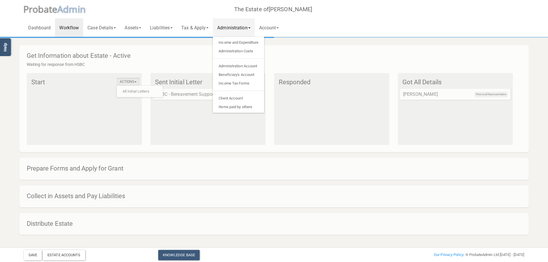
click at [235, 9] on div "Dashboard Workflow Case Details Deceased & Case Details Personal Representative…" at bounding box center [274, 18] width 500 height 37
click at [251, 33] on link "Administration" at bounding box center [234, 27] width 42 height 18
